Goal: Task Accomplishment & Management: Manage account settings

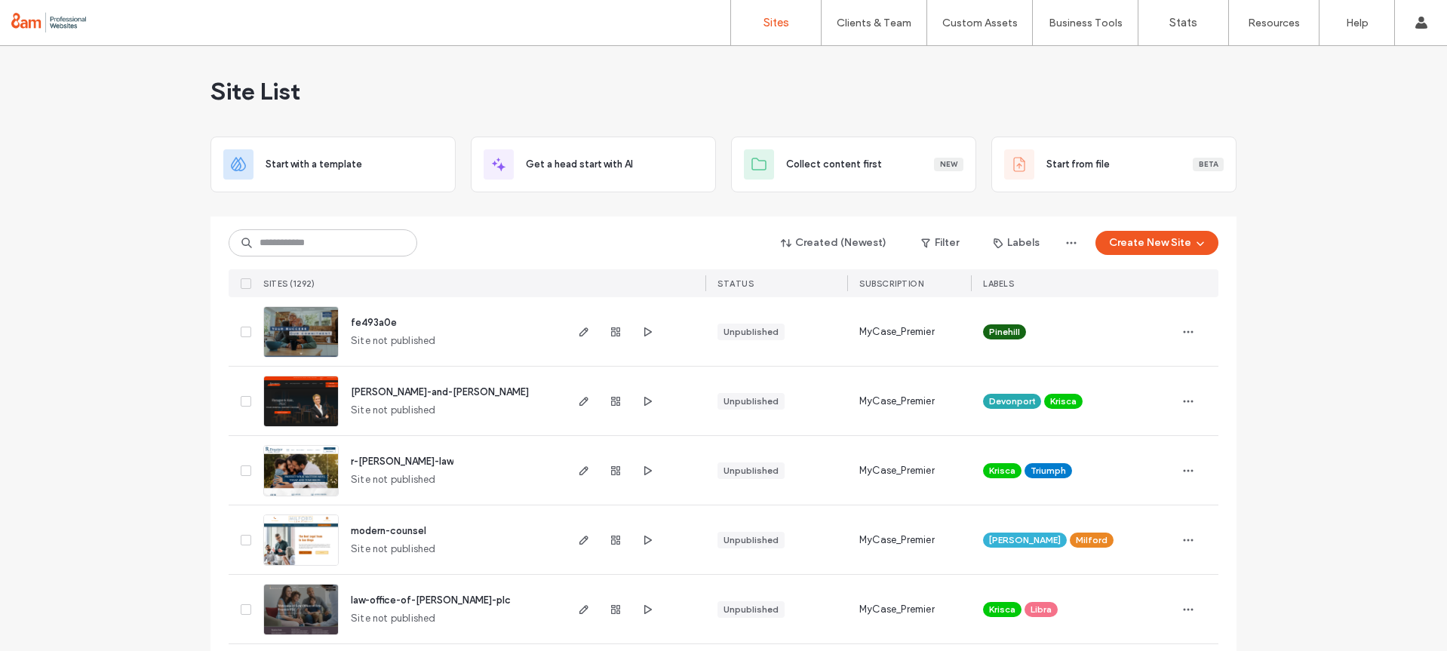
click at [243, 330] on icon at bounding box center [245, 332] width 5 height 5
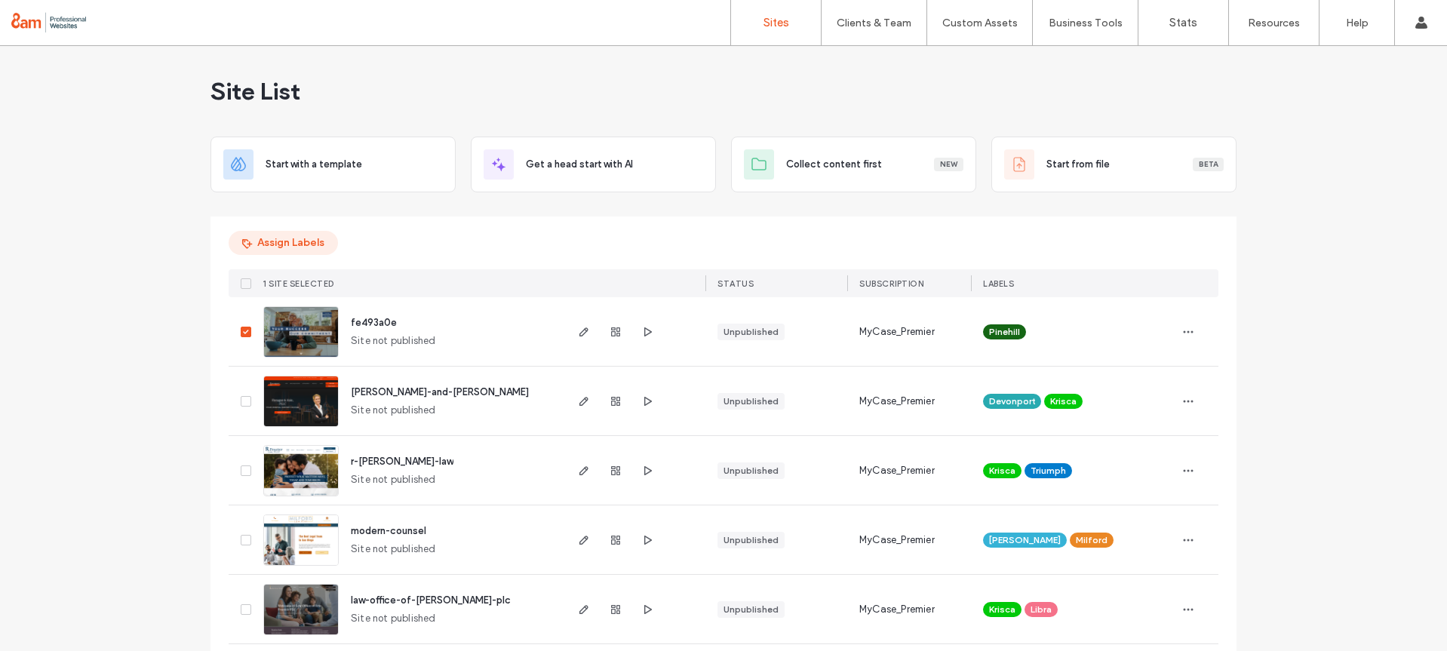
click at [287, 241] on button "Assign Labels" at bounding box center [283, 243] width 109 height 24
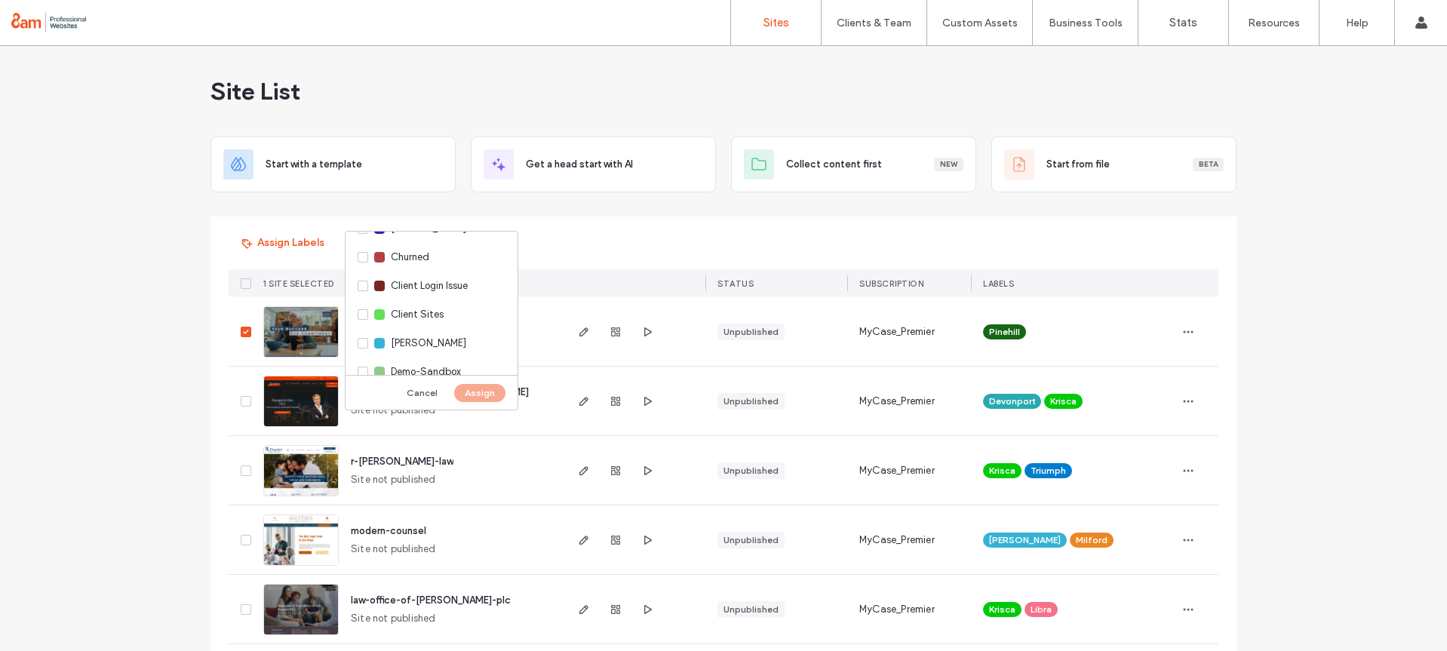
scroll to position [249, 0]
click at [391, 287] on span "Cynthia" at bounding box center [428, 289] width 75 height 15
click at [462, 396] on button "Assign" at bounding box center [479, 393] width 51 height 18
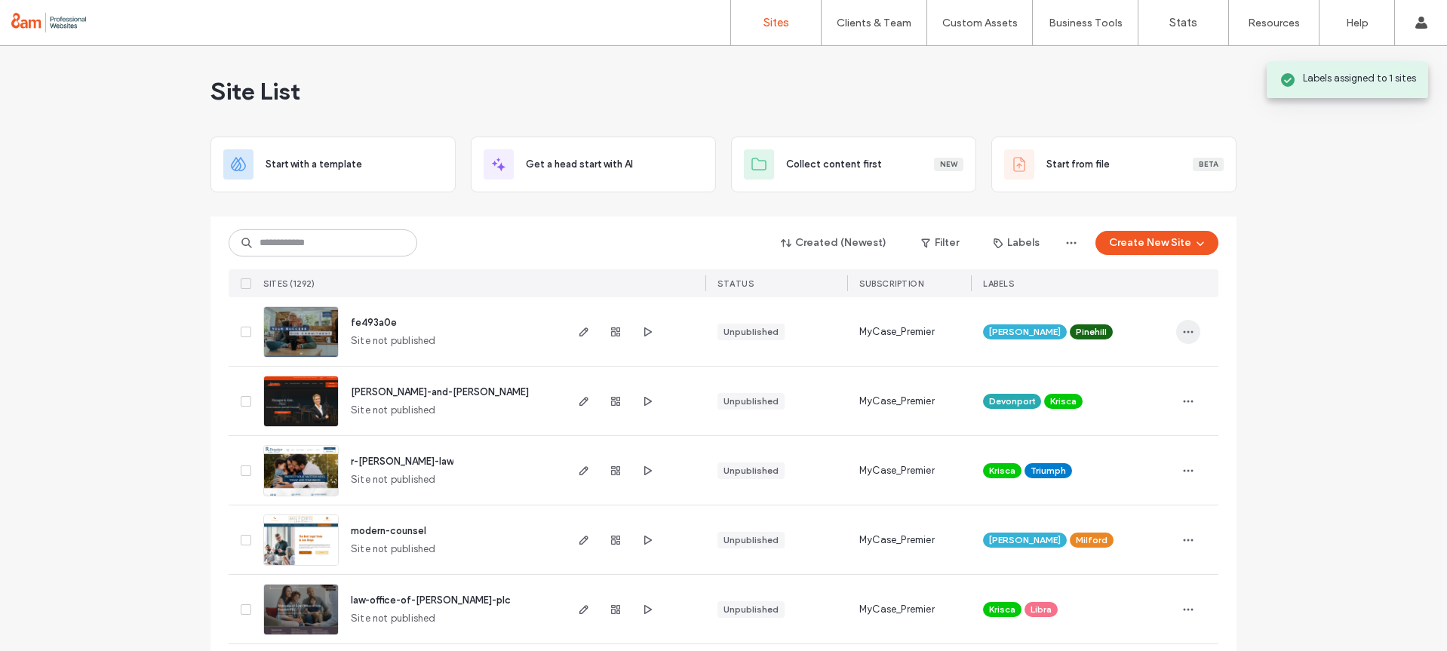
click at [1183, 328] on icon "button" at bounding box center [1188, 332] width 12 height 12
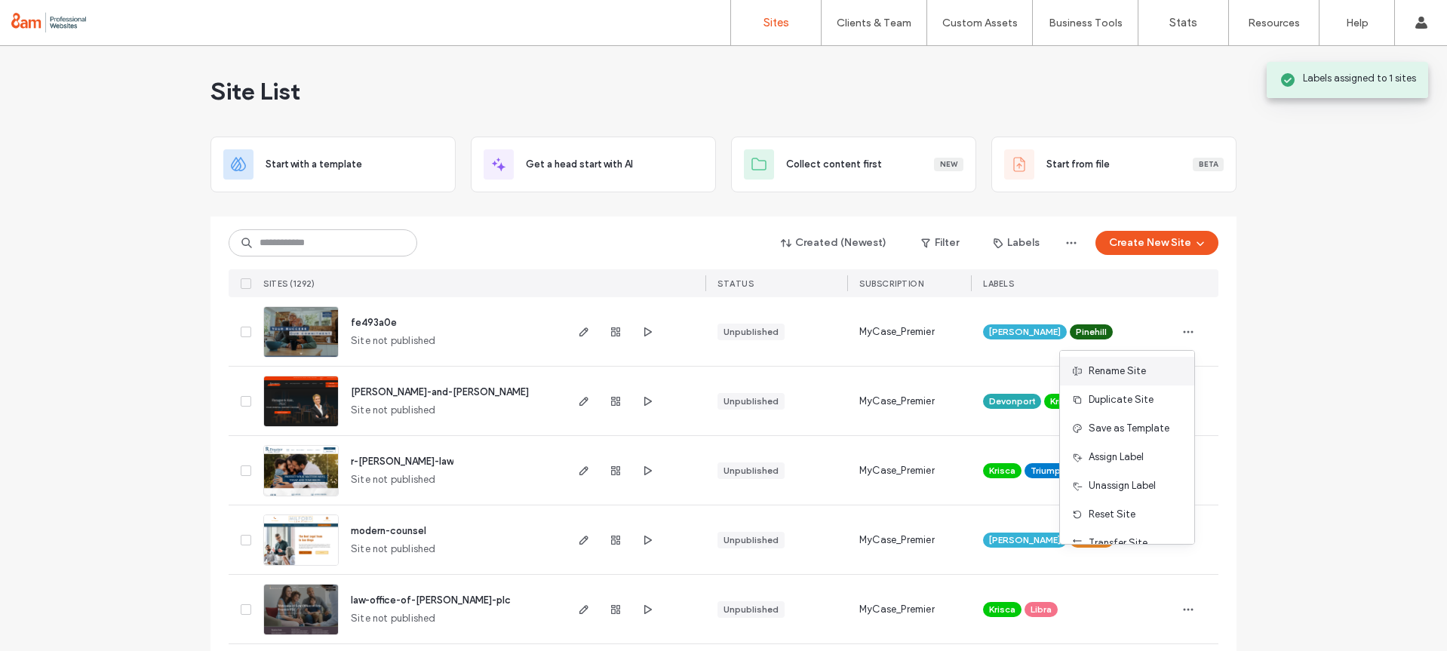
click at [1134, 364] on span "Rename Site" at bounding box center [1117, 371] width 57 height 15
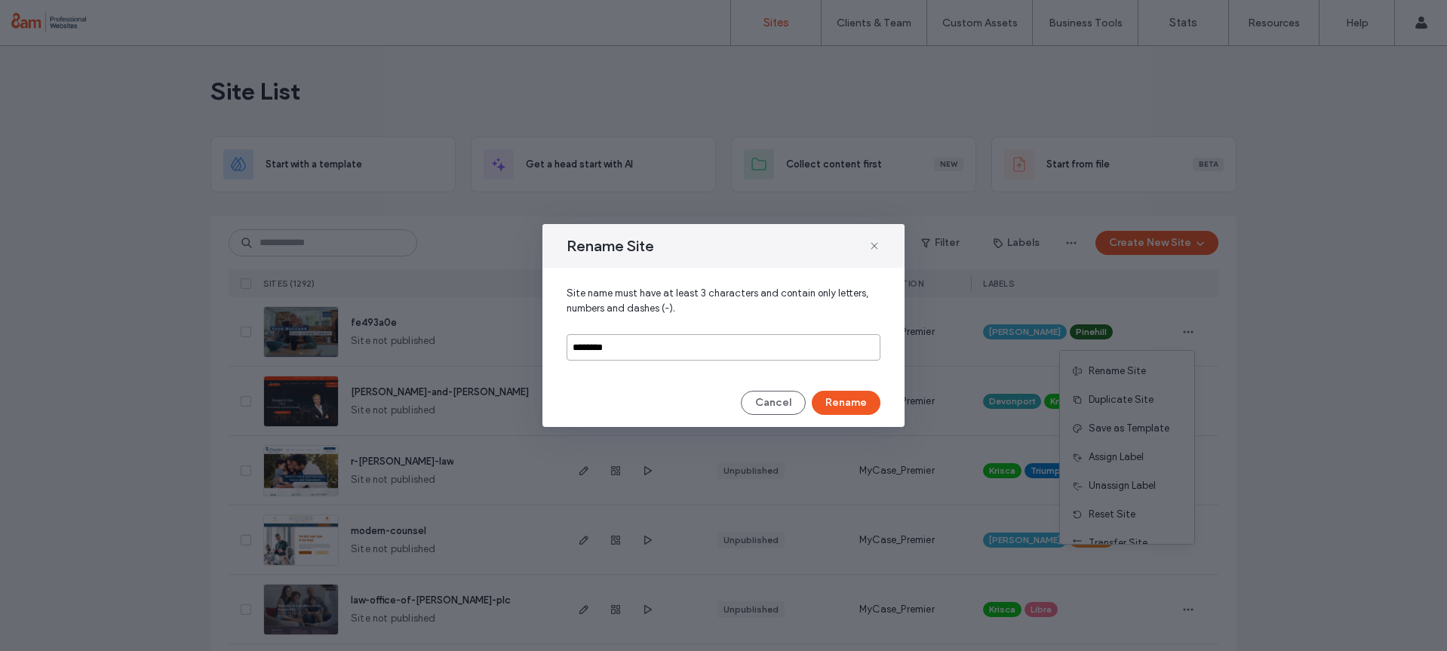
drag, startPoint x: 630, startPoint y: 346, endPoint x: 552, endPoint y: 343, distance: 78.5
click at [552, 343] on div "Site name must have at least 3 characters and contain only letters, numbers and…" at bounding box center [724, 323] width 362 height 111
type input "**********"
click at [850, 402] on button "Rename" at bounding box center [846, 403] width 69 height 24
